Goal: Check status: Check status

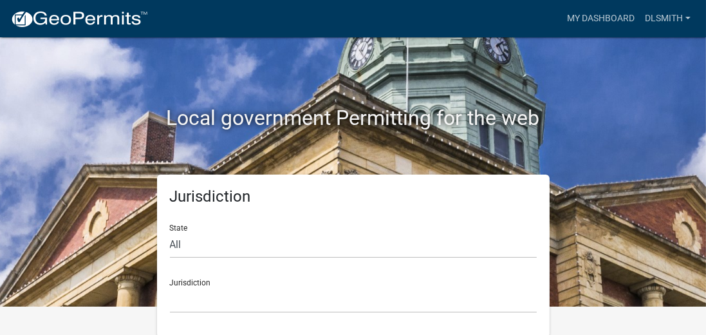
scroll to position [30, 0]
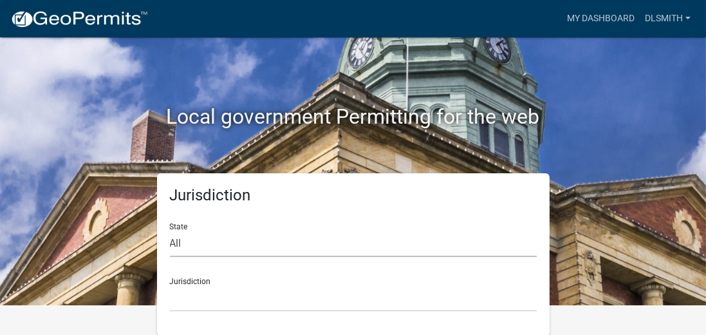
click at [188, 248] on select "All [US_STATE] [US_STATE] [US_STATE] [US_STATE] [US_STATE] [US_STATE] [US_STATE…" at bounding box center [353, 243] width 367 height 26
select select "[US_STATE]"
click at [170, 230] on select "All [US_STATE] [US_STATE] [US_STATE] [US_STATE] [US_STATE] [US_STATE] [US_STATE…" at bounding box center [353, 243] width 367 height 26
click at [203, 288] on select "[GEOGRAPHIC_DATA], [US_STATE][PERSON_NAME][GEOGRAPHIC_DATA], [US_STATE][PERSON_…" at bounding box center [353, 298] width 367 height 26
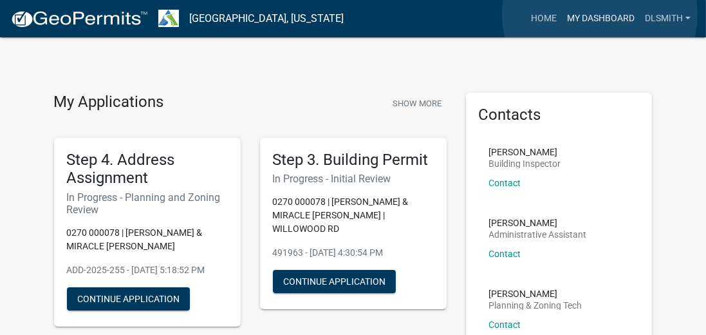
click at [599, 15] on link "My Dashboard" at bounding box center [601, 18] width 78 height 24
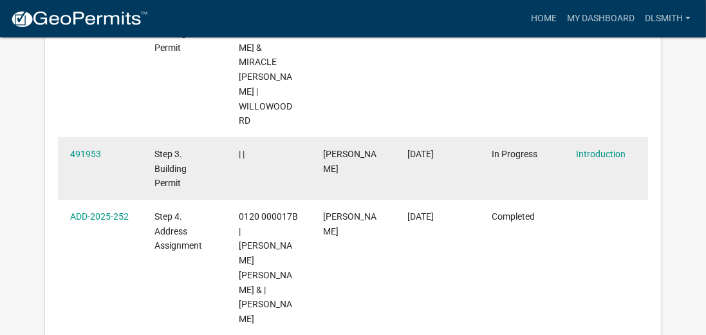
scroll to position [480, 0]
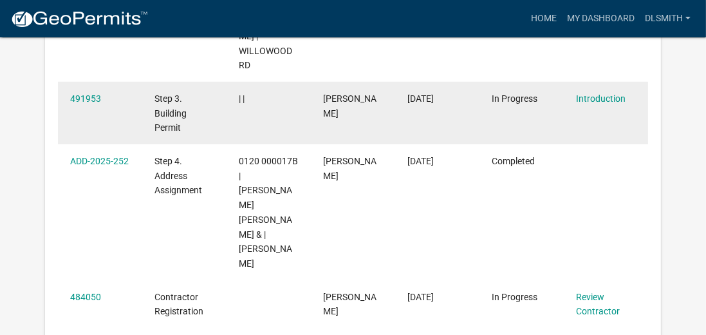
click at [81, 104] on div "491953" at bounding box center [100, 98] width 60 height 15
click at [83, 99] on link "491953" at bounding box center [85, 98] width 31 height 10
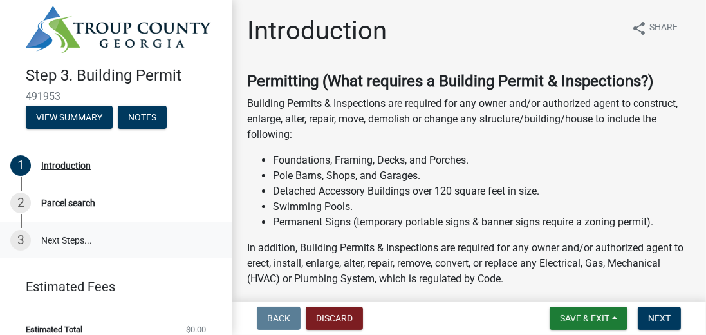
scroll to position [21, 0]
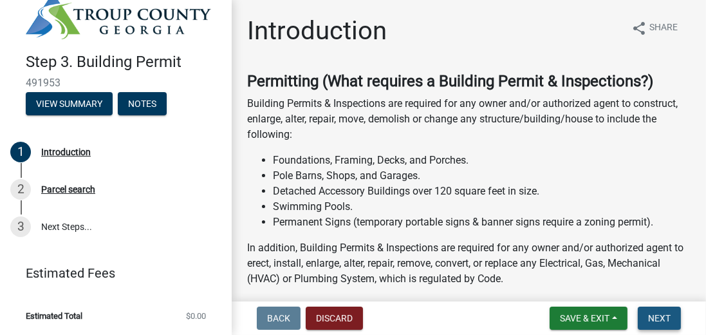
click at [666, 322] on span "Next" at bounding box center [659, 318] width 23 height 10
click at [660, 318] on span "Next" at bounding box center [659, 318] width 23 height 10
